Goal: Transaction & Acquisition: Purchase product/service

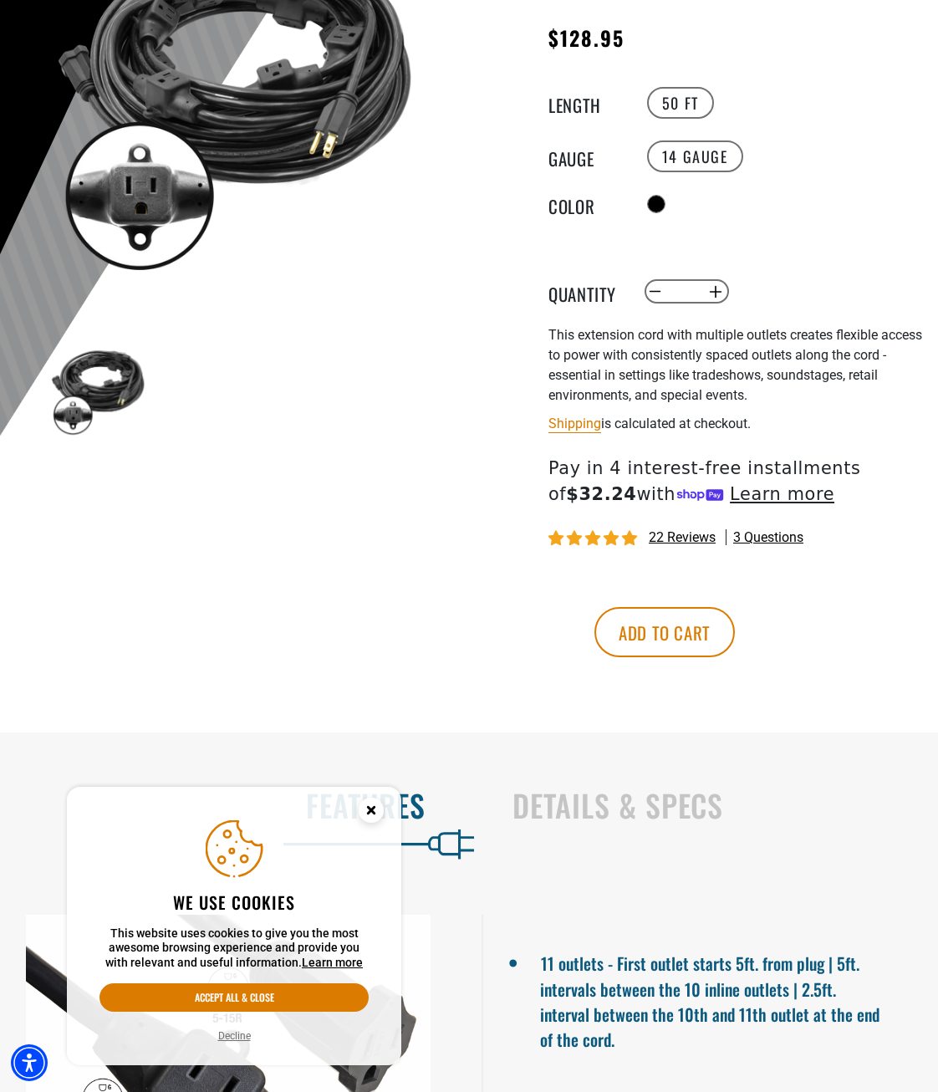
scroll to position [418, 0]
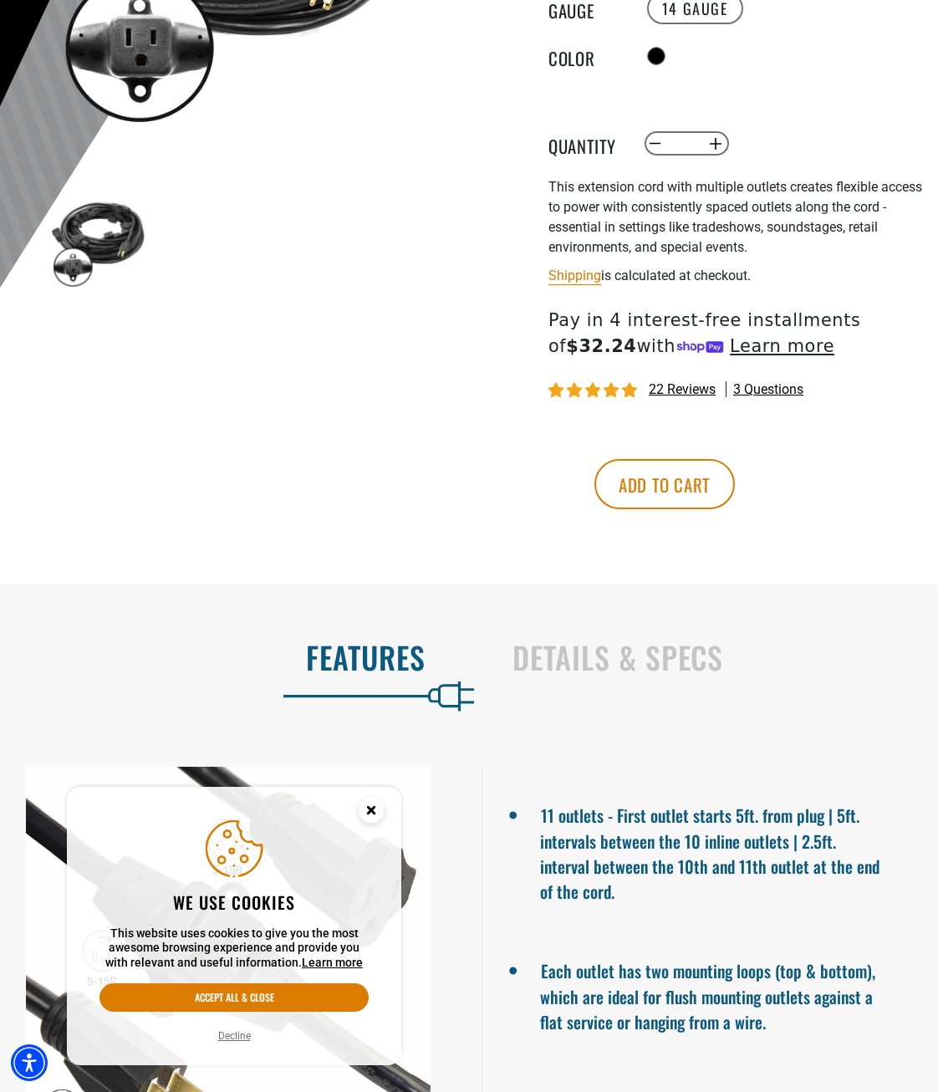
click at [376, 807] on circle "Close this option" at bounding box center [371, 810] width 25 height 25
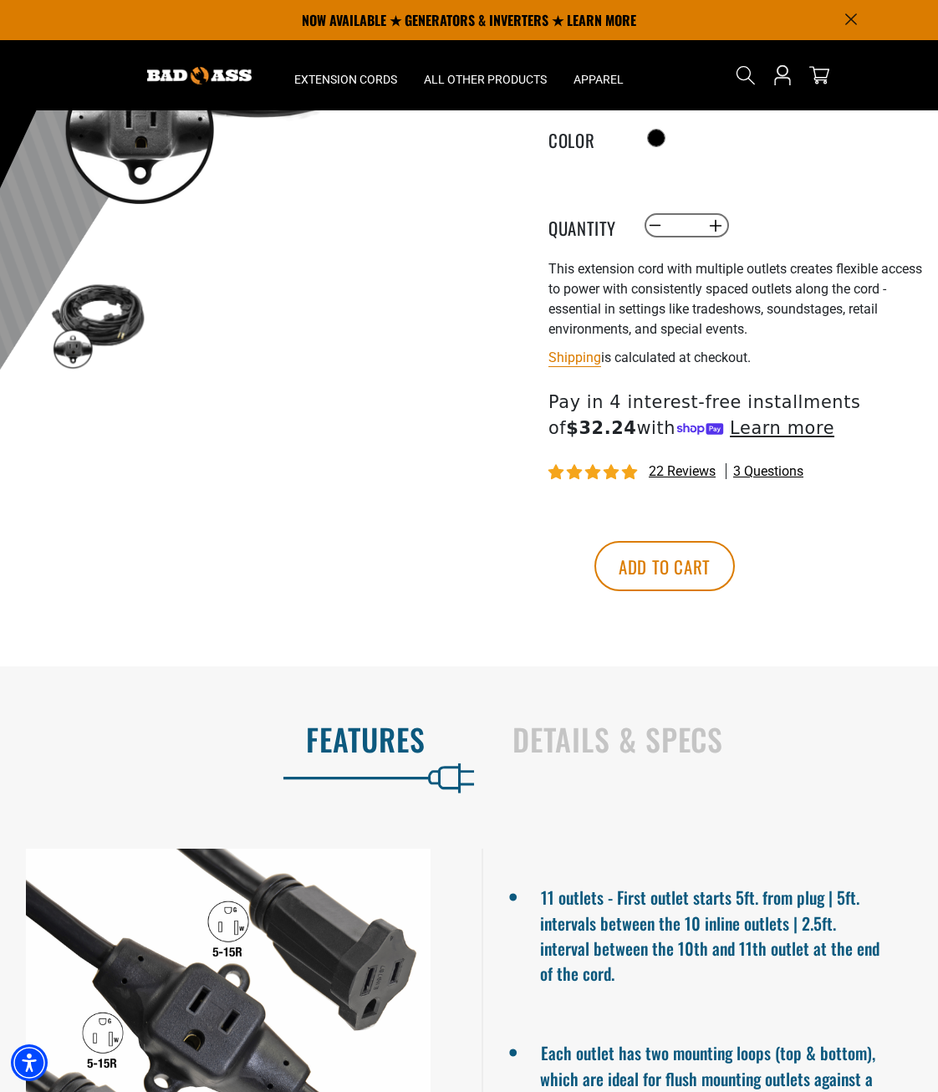
scroll to position [335, 0]
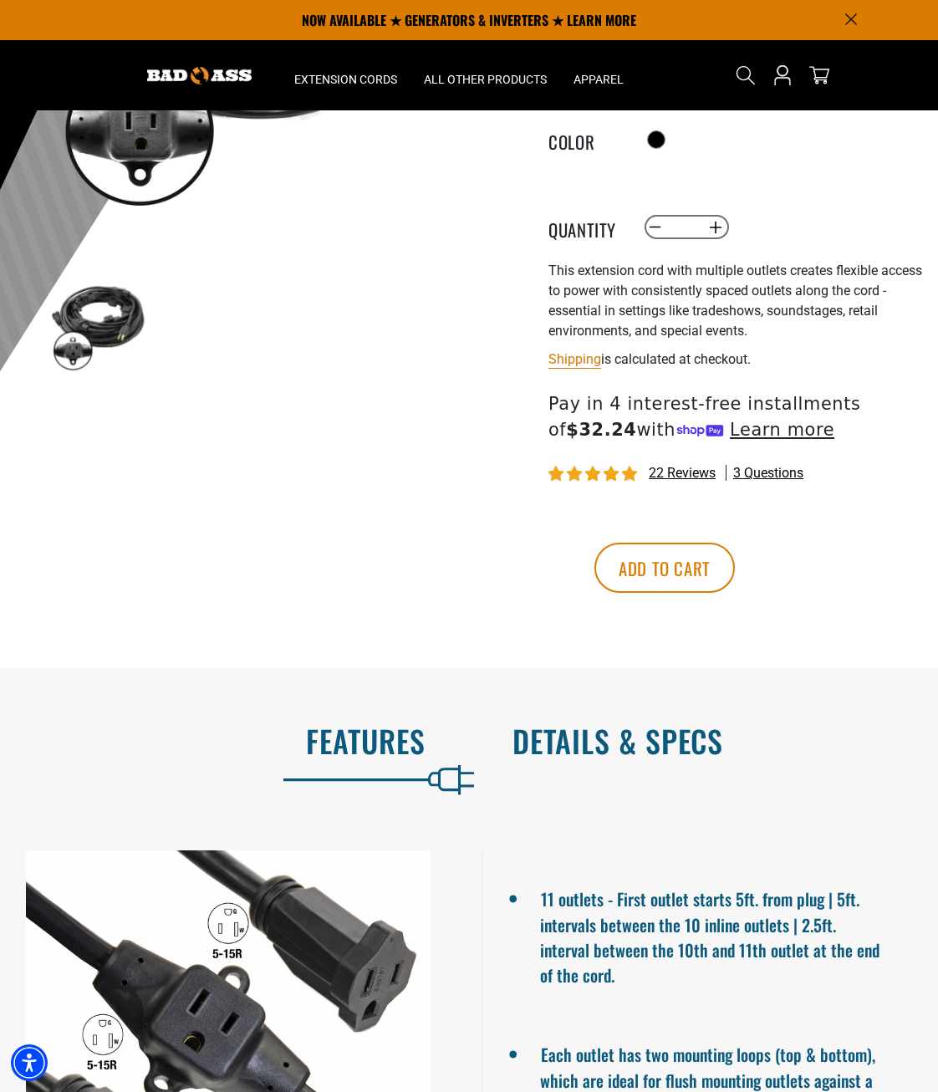
click at [683, 752] on h2 "Details & Specs" at bounding box center [708, 740] width 391 height 35
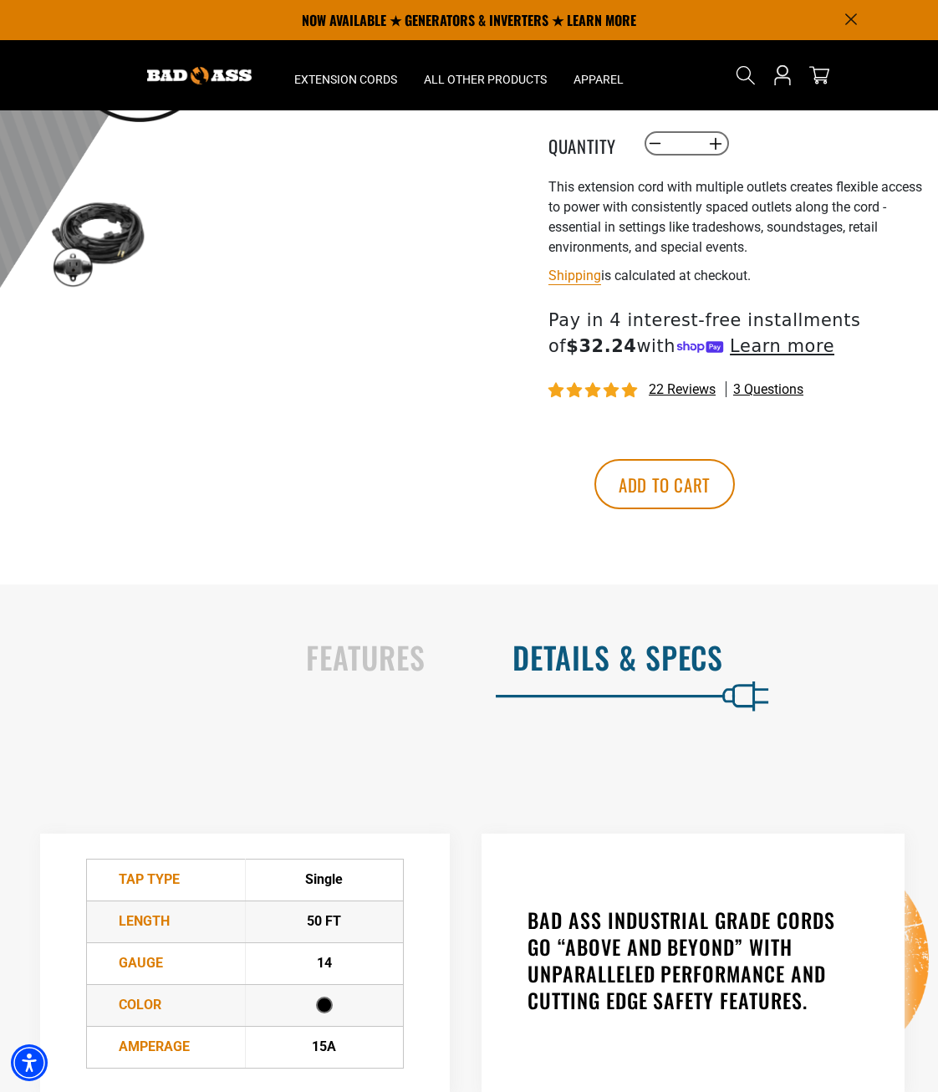
scroll to position [84, 0]
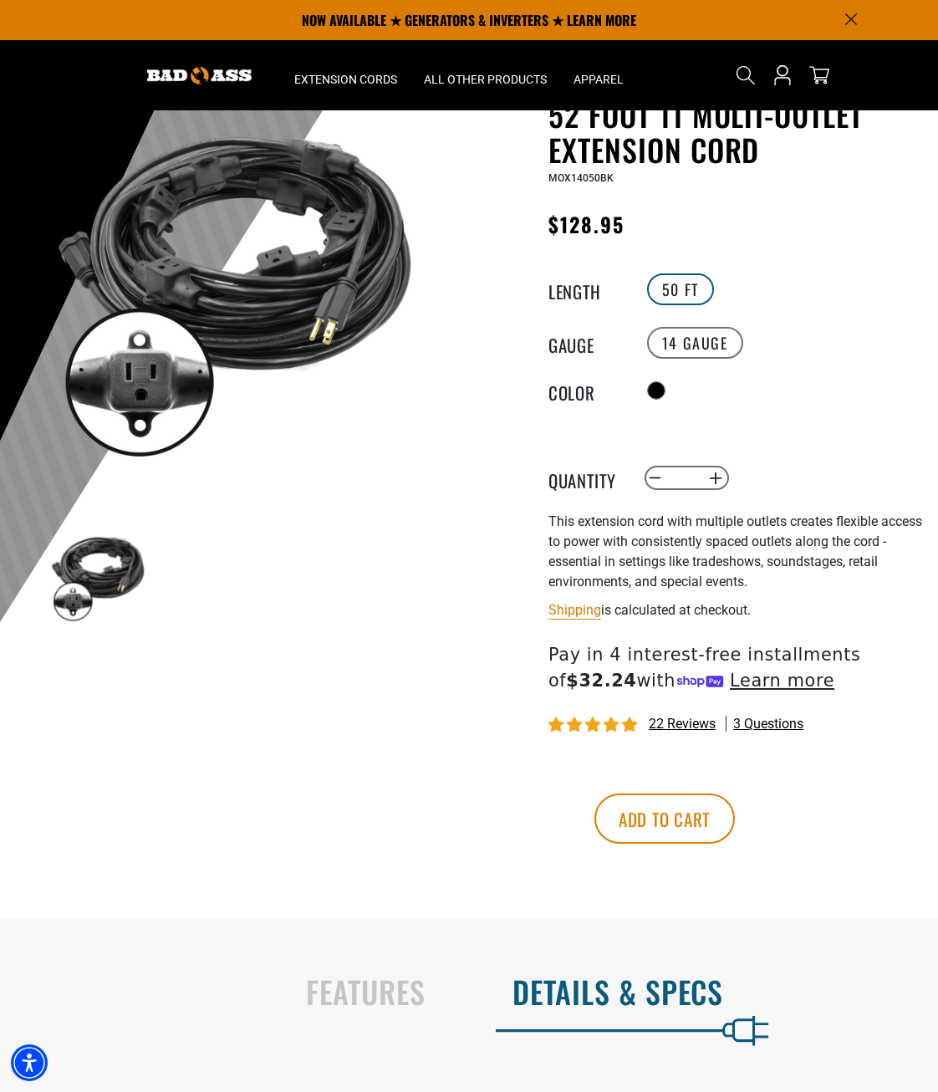
click at [667, 289] on label "50 FT" at bounding box center [680, 289] width 67 height 32
drag, startPoint x: 667, startPoint y: 289, endPoint x: 696, endPoint y: 297, distance: 30.4
click at [696, 297] on label "50 FT" at bounding box center [680, 289] width 67 height 32
drag, startPoint x: 696, startPoint y: 297, endPoint x: 684, endPoint y: 297, distance: 11.7
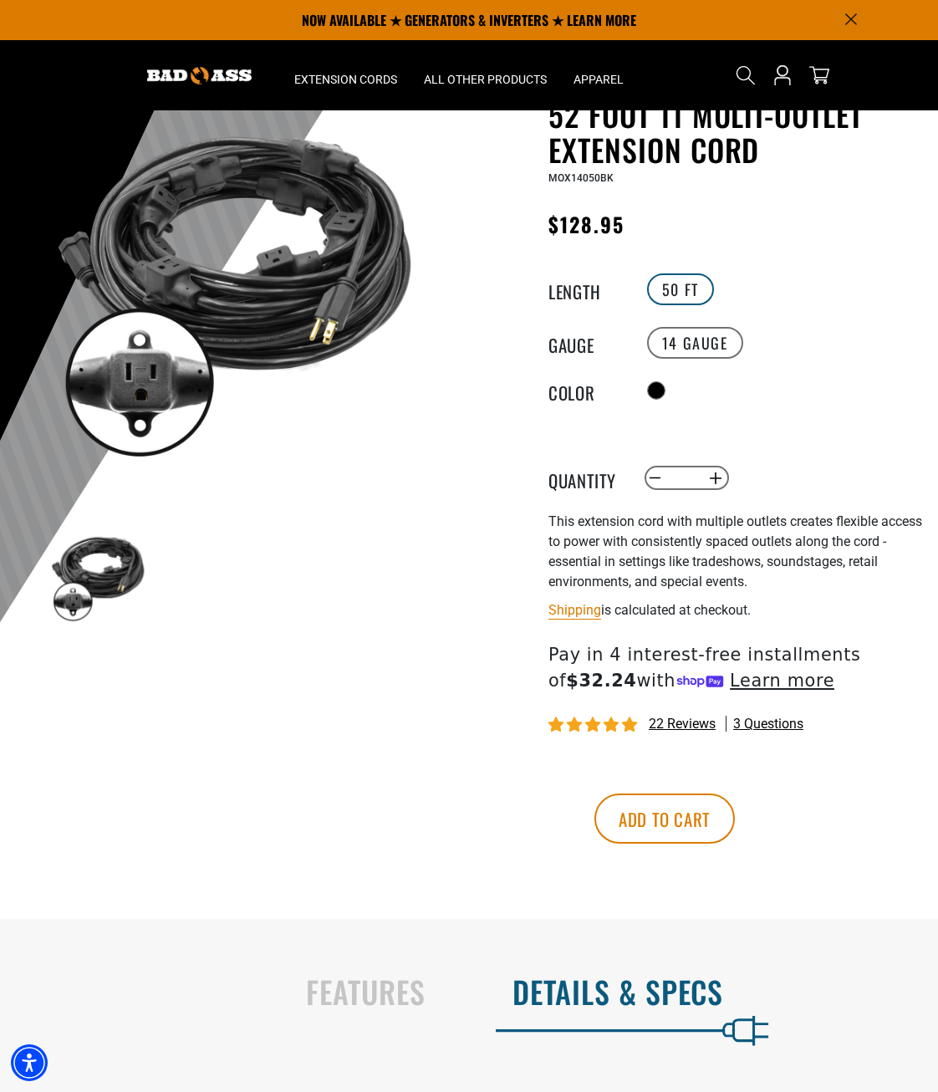
click at [684, 297] on label "50 FT" at bounding box center [680, 289] width 67 height 32
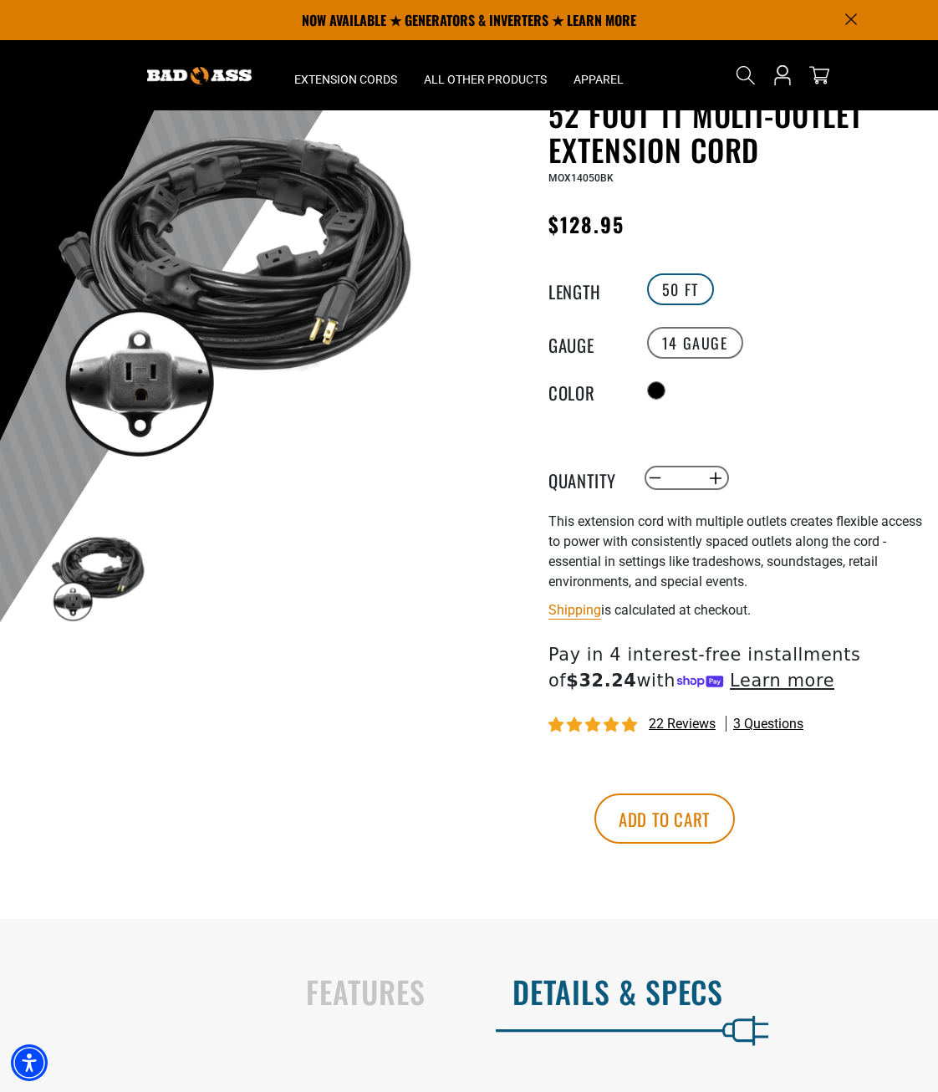
click at [684, 297] on label "50 FT" at bounding box center [680, 289] width 67 height 32
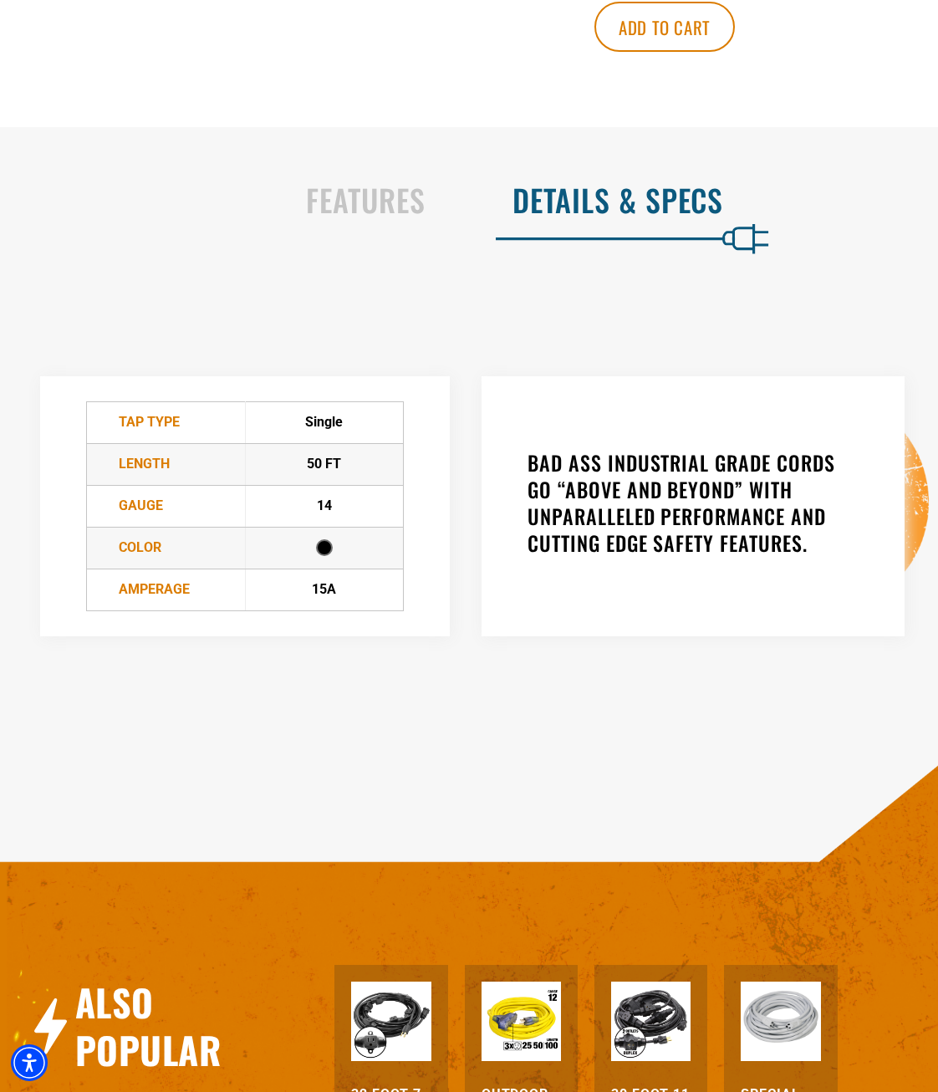
scroll to position [920, 0]
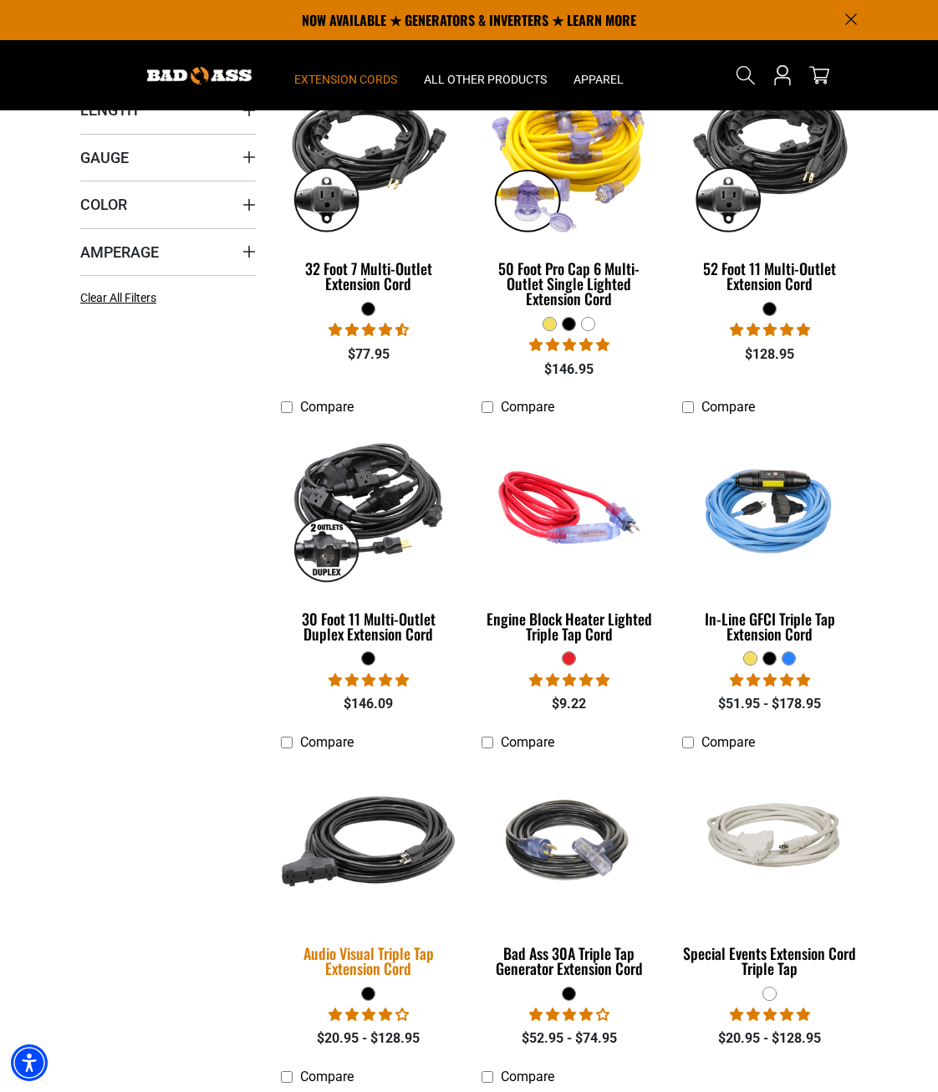
scroll to position [335, 0]
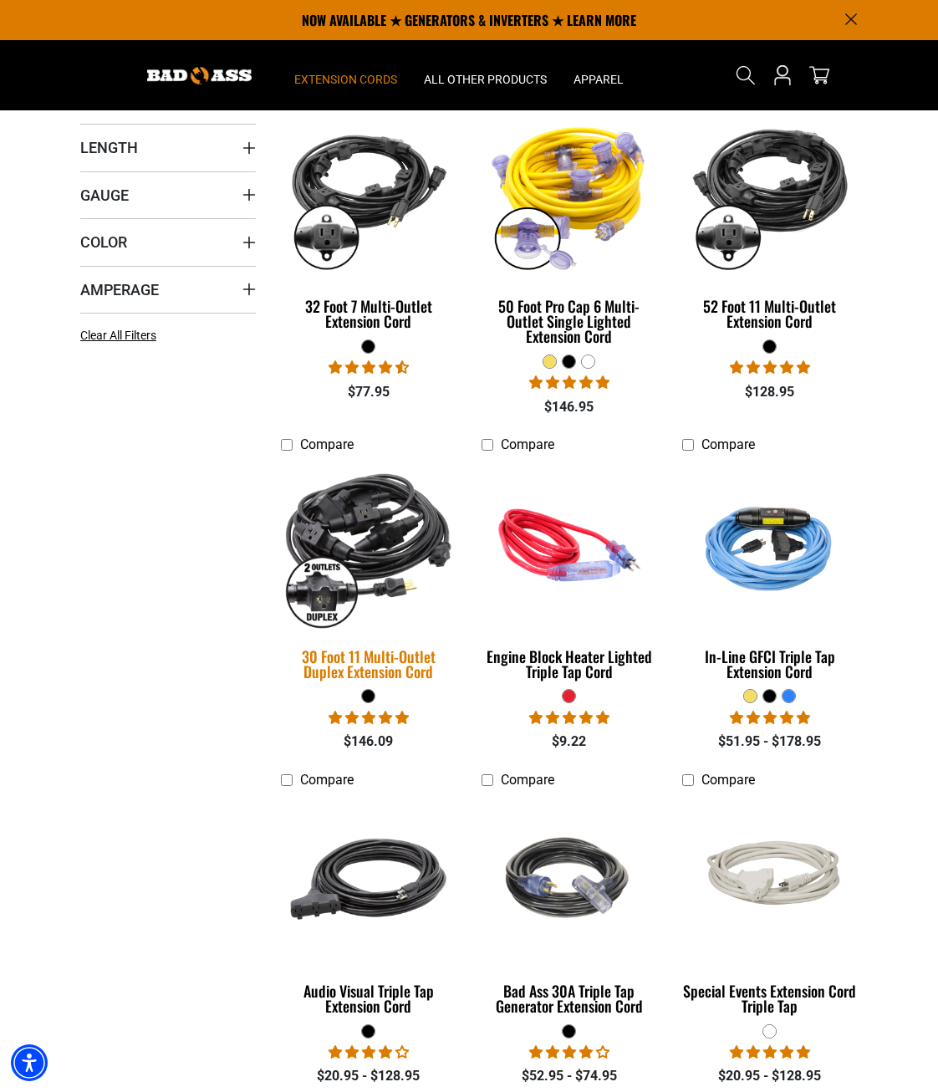
click at [361, 584] on img at bounding box center [368, 545] width 201 height 181
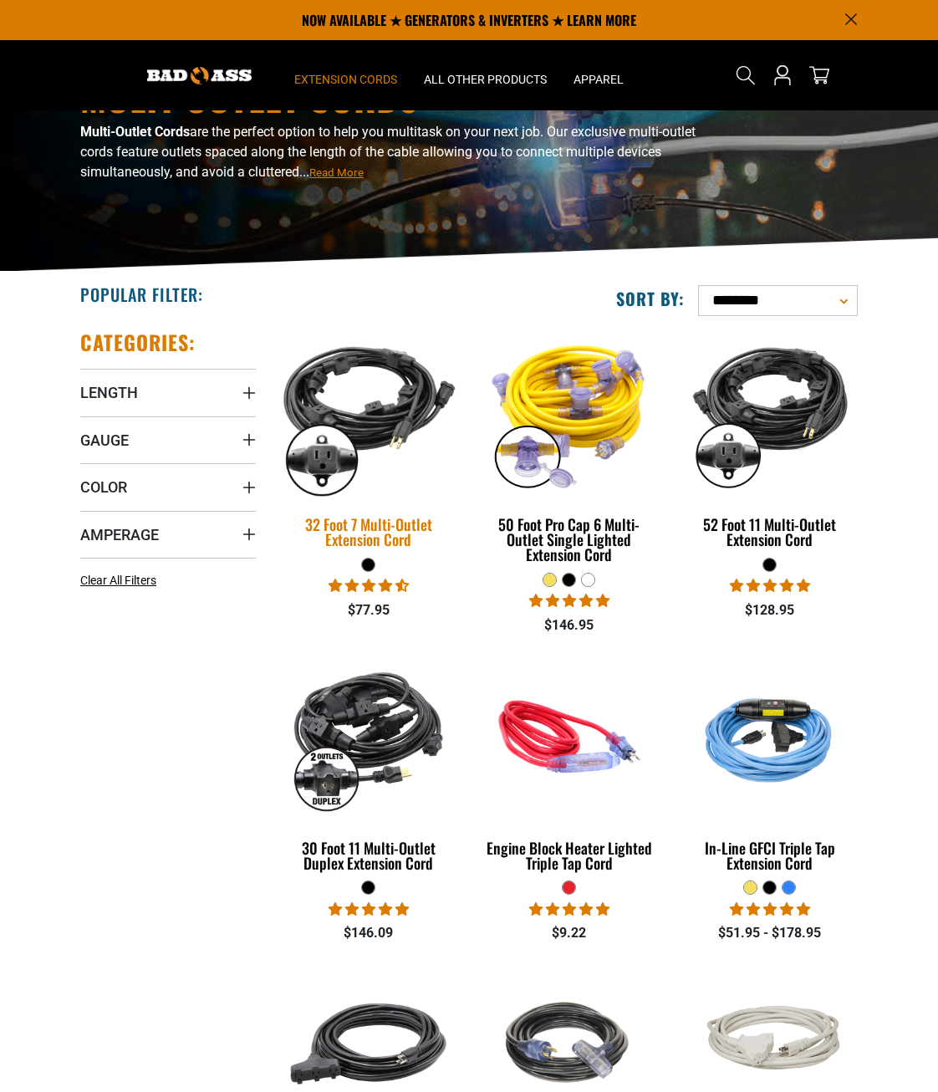
scroll to position [84, 0]
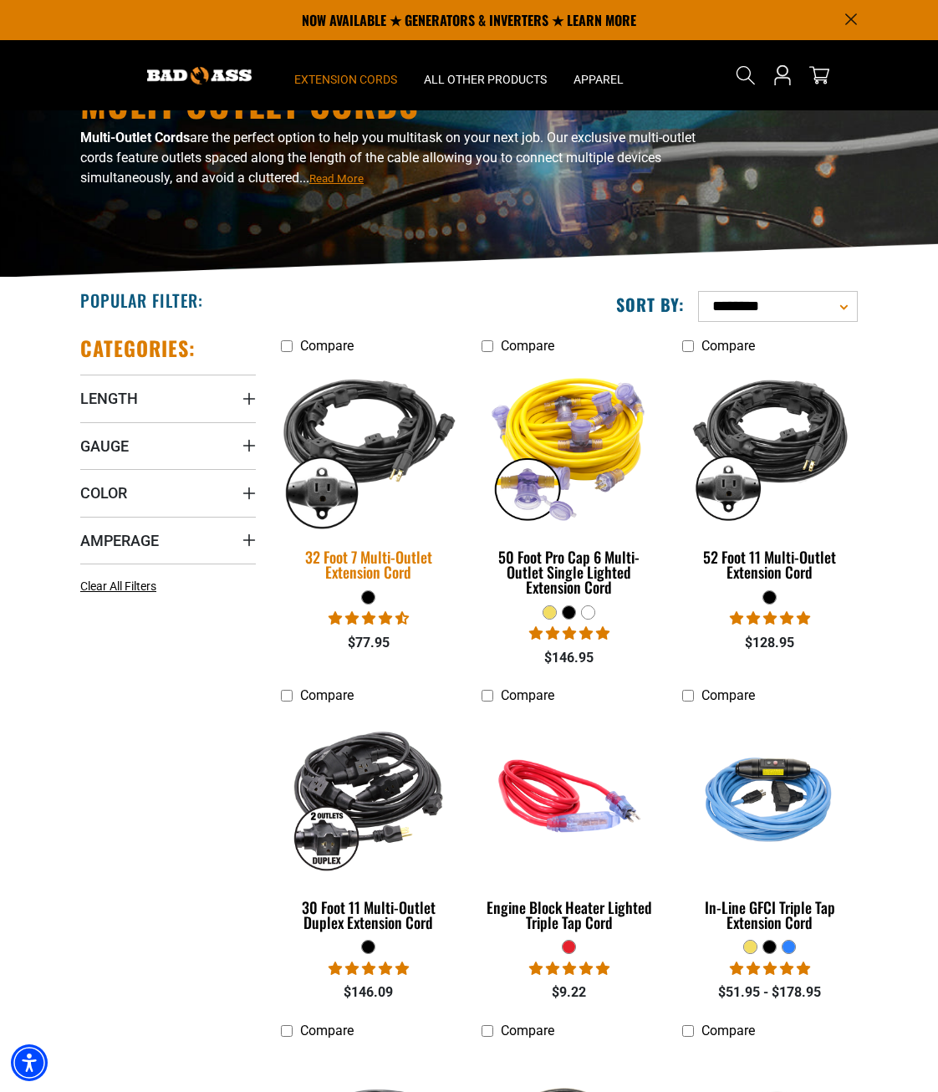
click at [375, 447] on img at bounding box center [368, 445] width 201 height 181
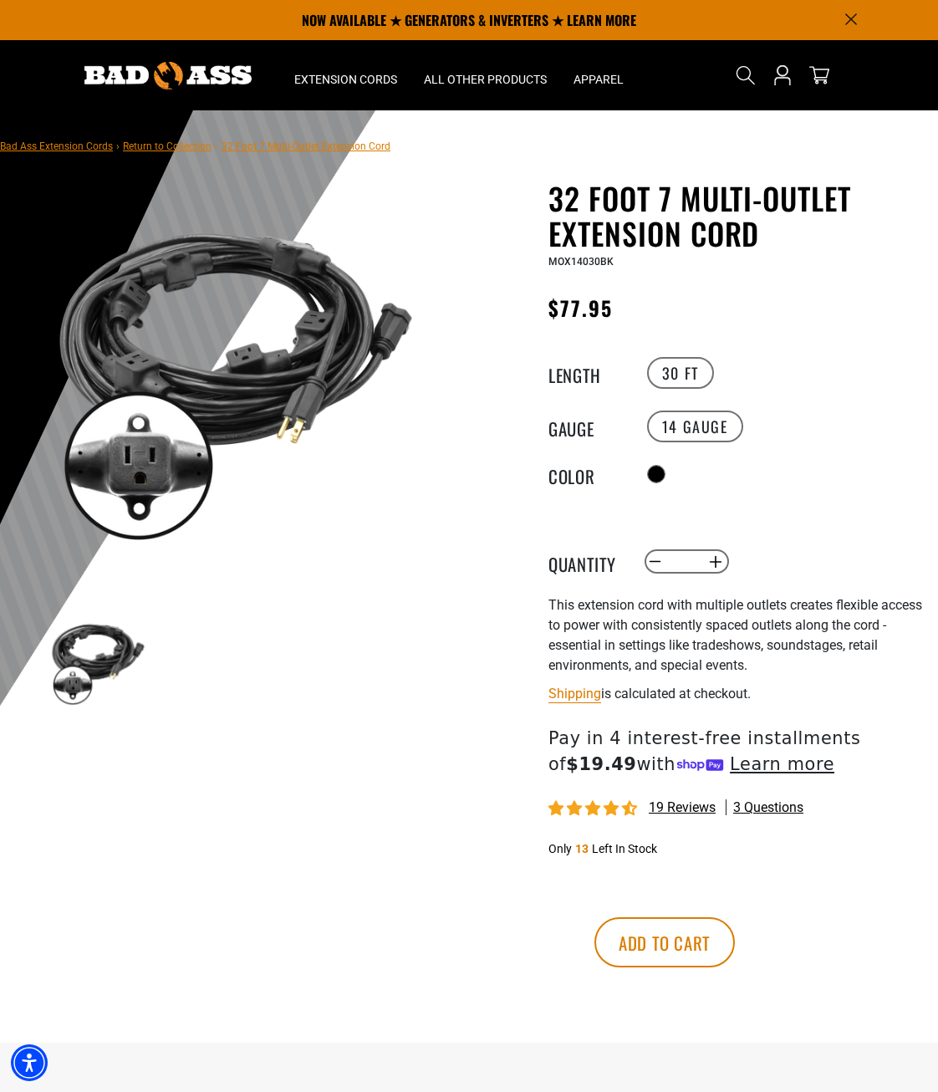
click at [553, 902] on shop-pay-wallet-button at bounding box center [551, 894] width 3 height 16
